Goal: Task Accomplishment & Management: Manage account settings

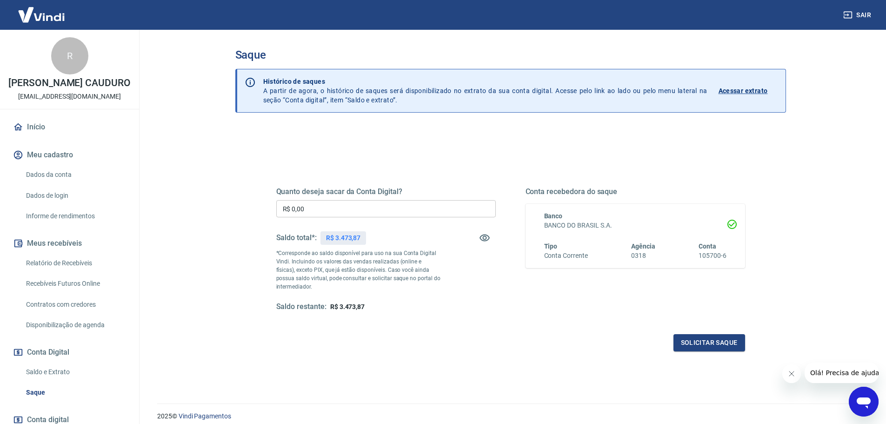
click at [358, 215] on input "R$ 0,00" at bounding box center [386, 208] width 220 height 17
type input "R$ 3.473,87"
click at [695, 338] on button "Solicitar saque" at bounding box center [709, 342] width 72 height 17
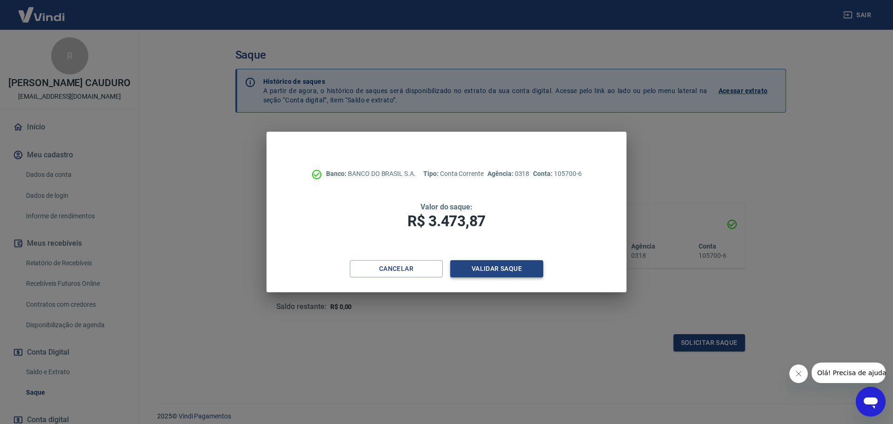
click at [502, 271] on button "Validar saque" at bounding box center [496, 268] width 93 height 17
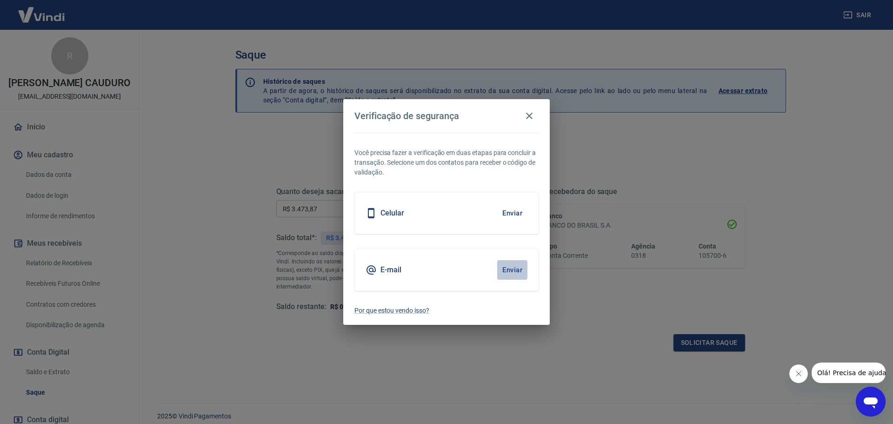
click at [507, 271] on button "Enviar" at bounding box center [512, 270] width 30 height 20
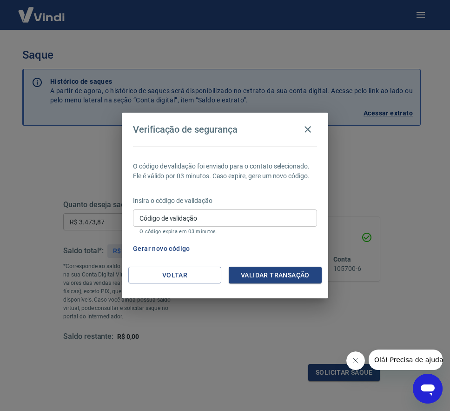
click at [199, 215] on input "Código de validação" at bounding box center [225, 217] width 184 height 17
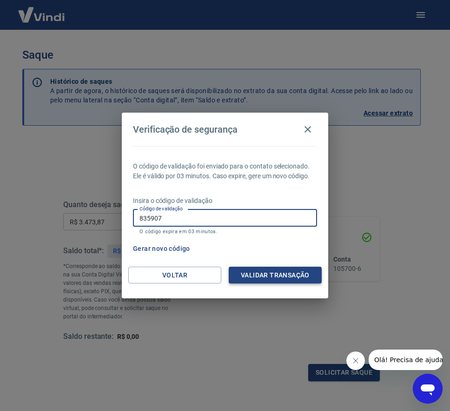
type input "835907"
click at [257, 273] on button "Validar transação" at bounding box center [275, 275] width 93 height 17
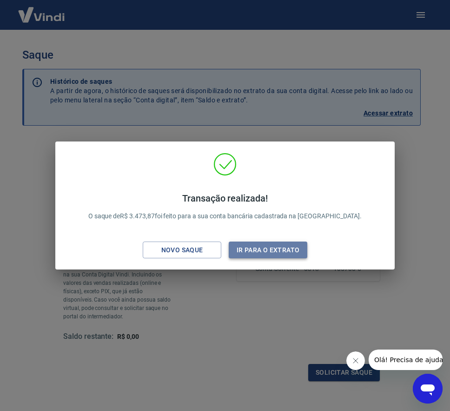
click at [261, 251] on button "Ir para o extrato" at bounding box center [268, 249] width 79 height 17
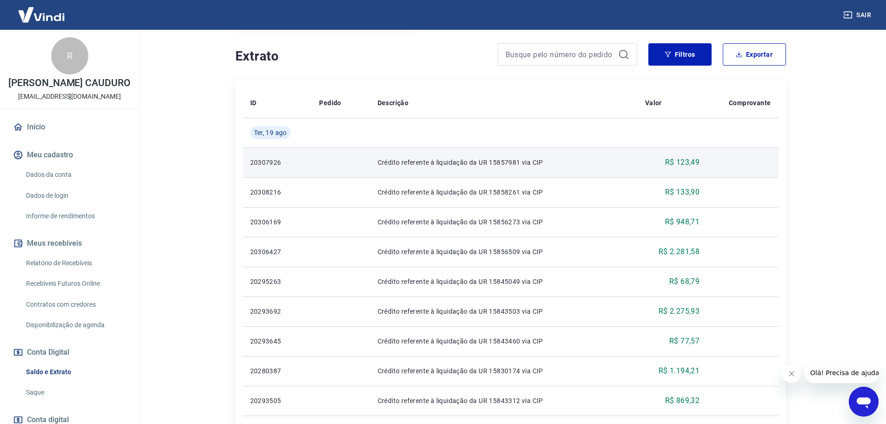
scroll to position [140, 0]
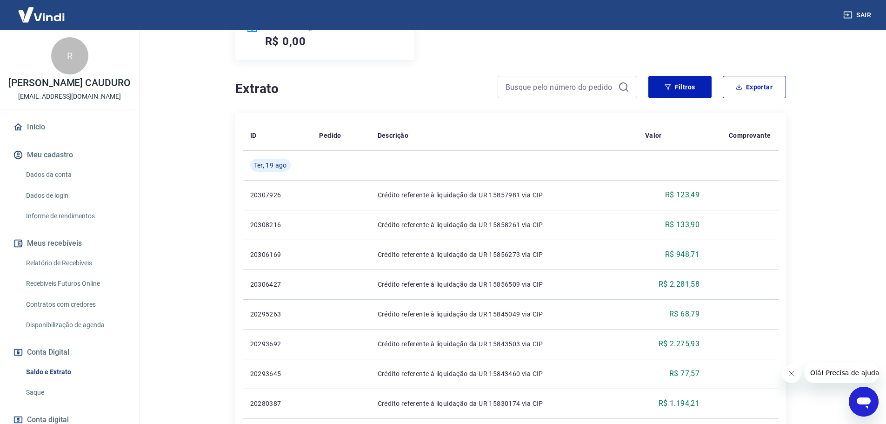
click at [59, 376] on link "Saldo e Extrato" at bounding box center [75, 371] width 106 height 19
